Goal: Task Accomplishment & Management: Manage account settings

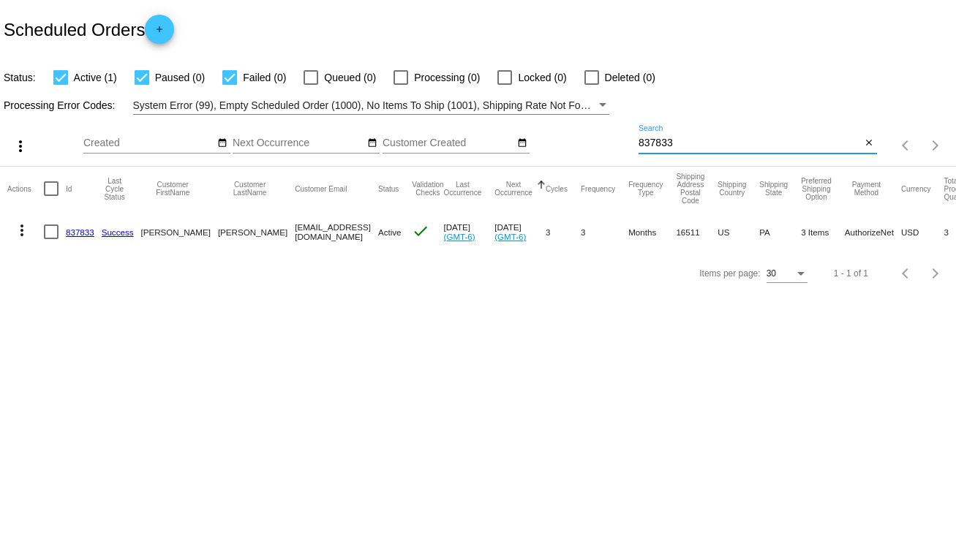
drag, startPoint x: 688, startPoint y: 138, endPoint x: 612, endPoint y: 147, distance: 76.7
click at [612, 147] on div "more_vert Sep Jan Feb Mar [DATE]" at bounding box center [478, 141] width 956 height 52
type input "969648"
click at [45, 236] on div at bounding box center [51, 232] width 15 height 15
click at [50, 239] on input "checkbox" at bounding box center [50, 239] width 1 height 1
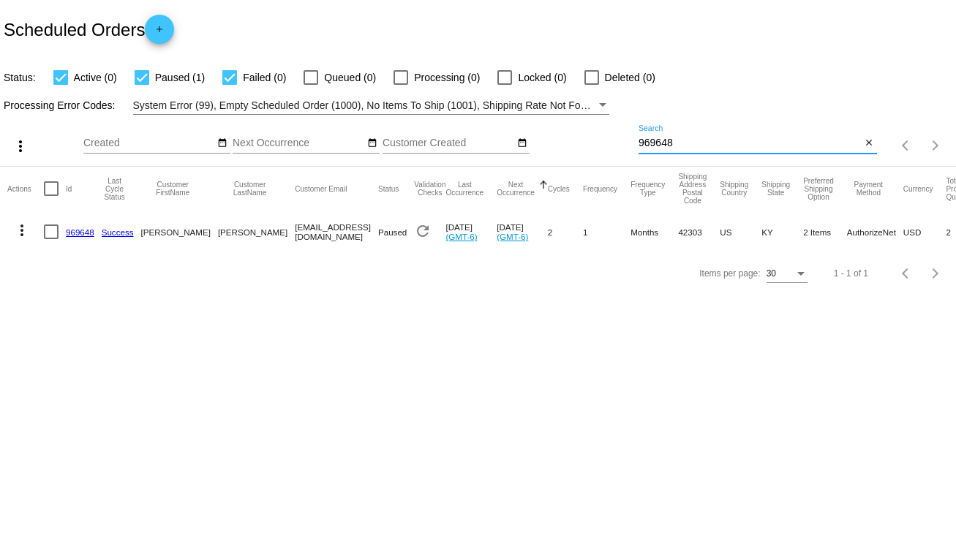
checkbox input "true"
click at [23, 234] on mat-icon "more_vert" at bounding box center [22, 231] width 18 height 18
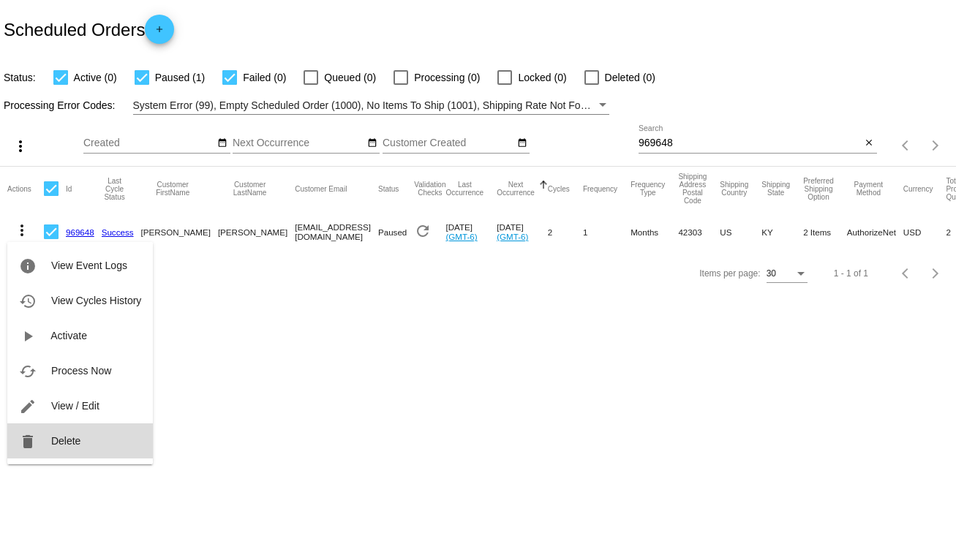
click at [67, 438] on span "Delete" at bounding box center [65, 441] width 29 height 12
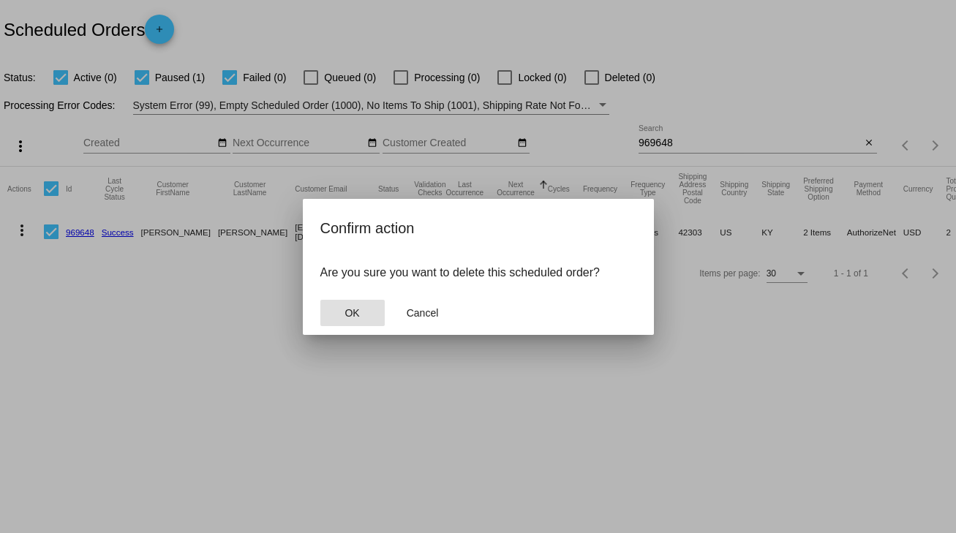
click at [348, 315] on span "OK" at bounding box center [352, 313] width 15 height 12
